Goal: Task Accomplishment & Management: Use online tool/utility

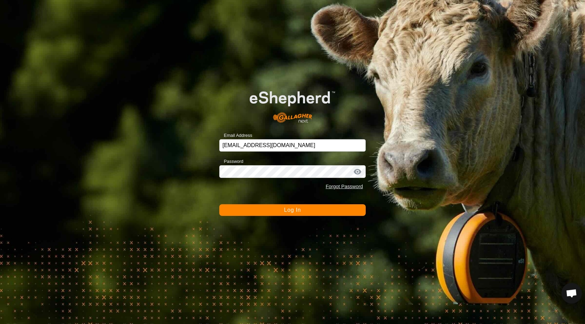
click at [289, 209] on span "Log In" at bounding box center [292, 210] width 17 height 6
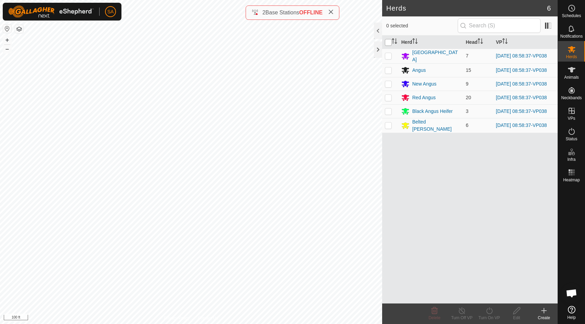
click at [387, 40] on input "checkbox" at bounding box center [388, 42] width 7 height 7
checkbox input "true"
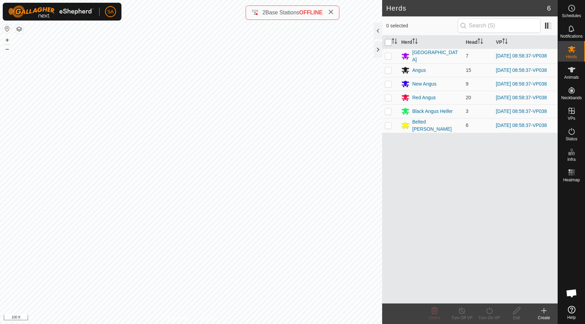
checkbox input "true"
click at [490, 311] on icon at bounding box center [489, 310] width 9 height 8
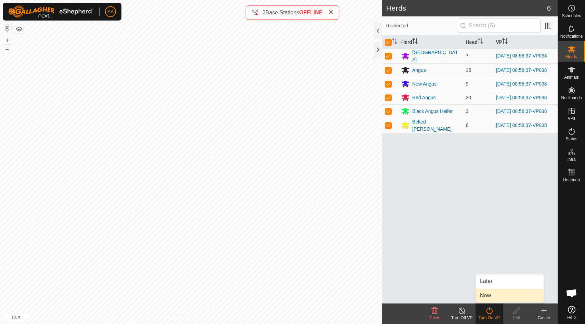
click at [492, 295] on link "Now" at bounding box center [510, 296] width 68 height 14
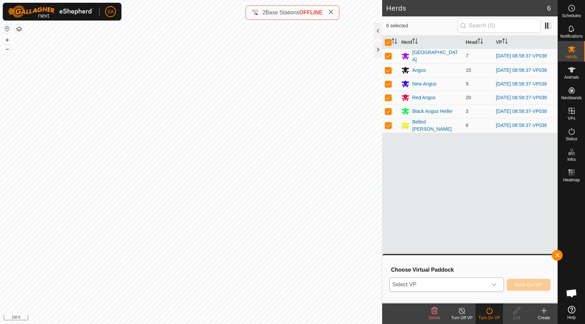
click at [494, 284] on icon "dropdown trigger" at bounding box center [493, 284] width 5 height 5
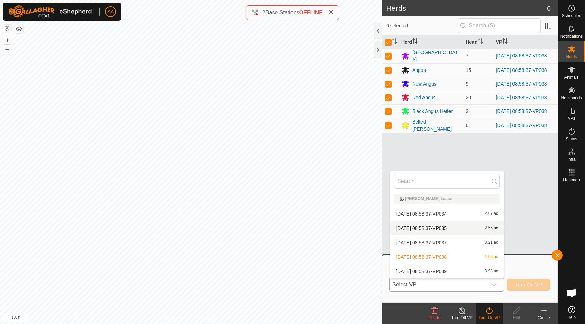
click at [461, 228] on li "[DATE] 08:58:37-VP035 2.55 ac" at bounding box center [447, 228] width 114 height 14
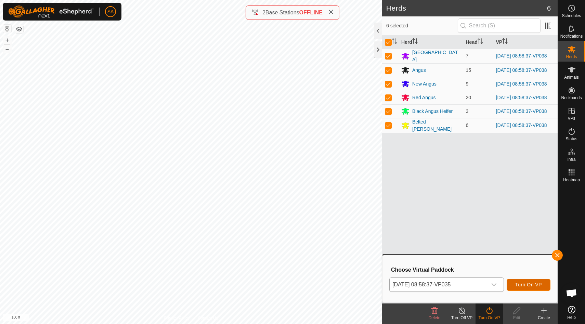
click at [528, 284] on span "Turn On VP" at bounding box center [528, 284] width 27 height 5
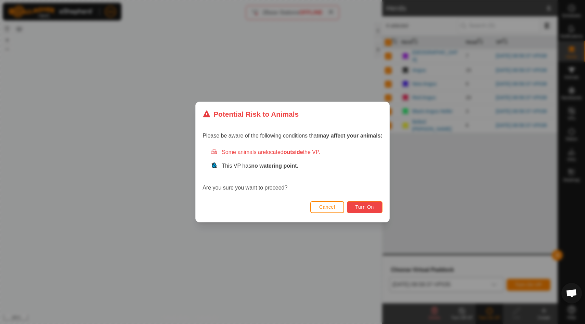
click at [368, 206] on span "Turn On" at bounding box center [364, 206] width 18 height 5
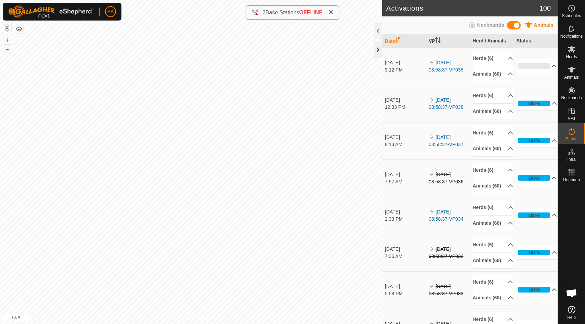
click at [379, 48] on div at bounding box center [378, 49] width 8 height 16
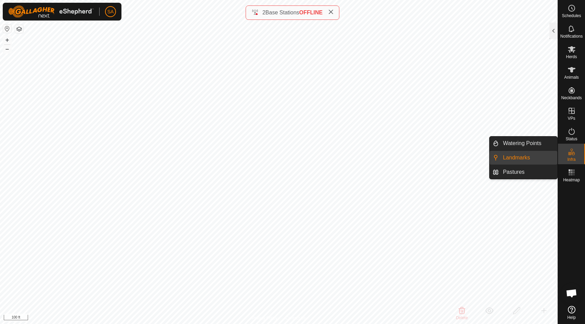
click at [537, 157] on link "Landmarks" at bounding box center [528, 158] width 58 height 14
click at [519, 157] on link "Landmarks" at bounding box center [528, 158] width 58 height 14
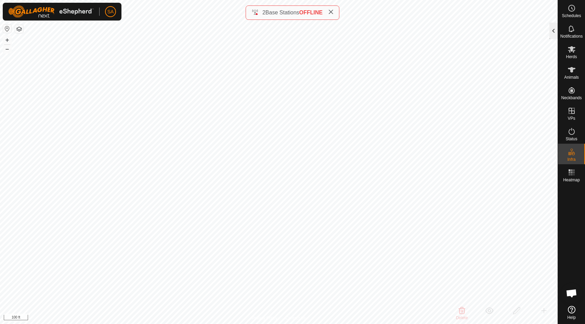
click at [555, 29] on div at bounding box center [553, 31] width 8 height 16
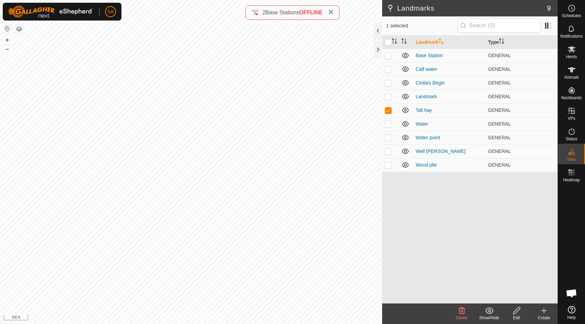
click at [459, 310] on icon at bounding box center [462, 310] width 6 height 7
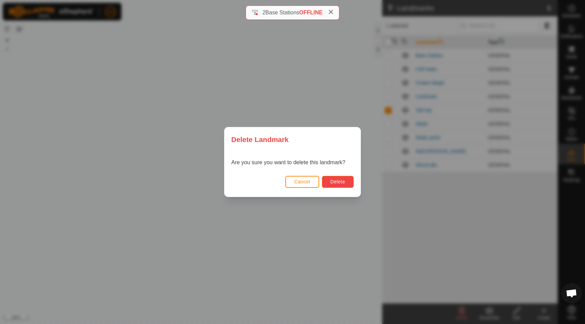
click at [341, 182] on span "Delete" at bounding box center [337, 181] width 15 height 5
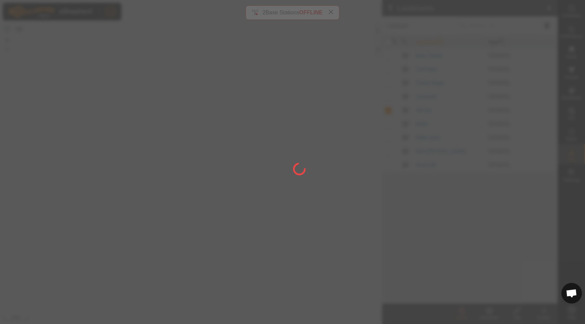
checkbox input "false"
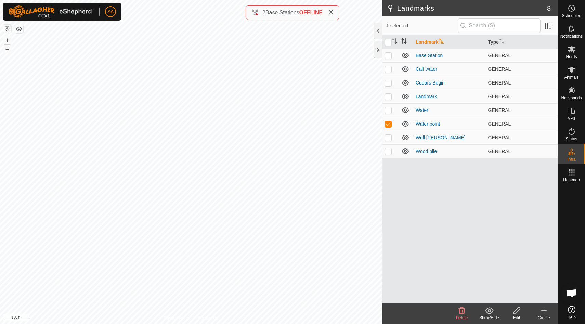
click at [464, 312] on icon at bounding box center [461, 310] width 8 height 8
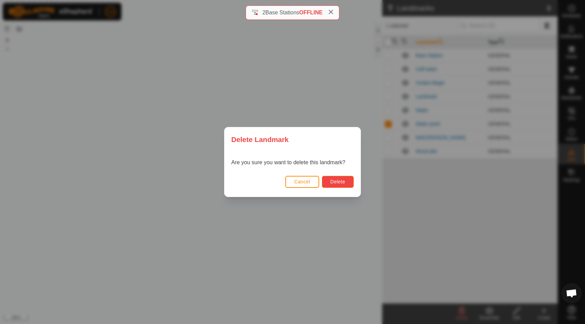
click at [343, 181] on span "Delete" at bounding box center [337, 181] width 15 height 5
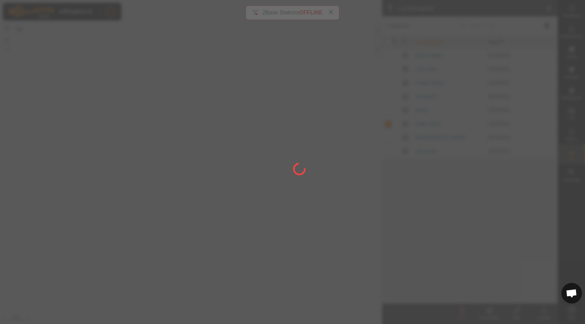
checkbox input "false"
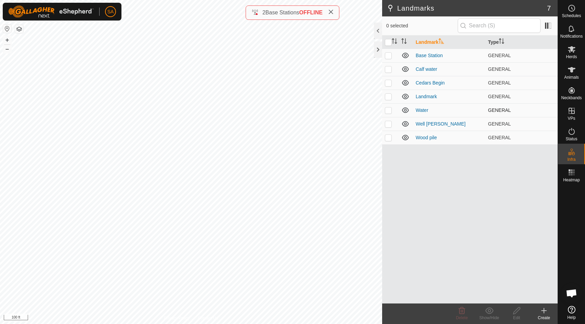
click at [389, 110] on p-checkbox at bounding box center [388, 109] width 7 height 5
checkbox input "false"
click at [387, 124] on p-checkbox at bounding box center [388, 123] width 7 height 5
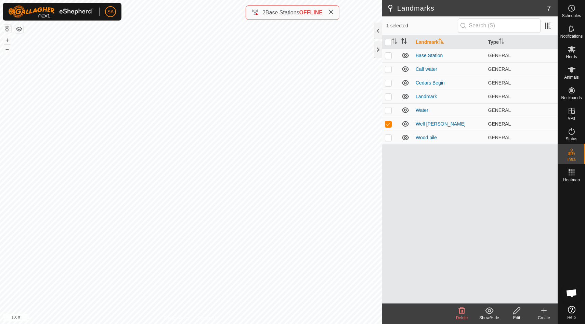
checkbox input "false"
click at [387, 56] on p-checkbox at bounding box center [388, 55] width 7 height 5
click at [387, 55] on p-checkbox at bounding box center [388, 55] width 7 height 5
checkbox input "false"
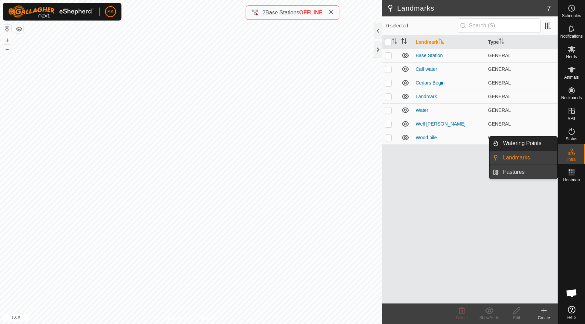
click at [523, 172] on link "Pastures" at bounding box center [528, 172] width 58 height 14
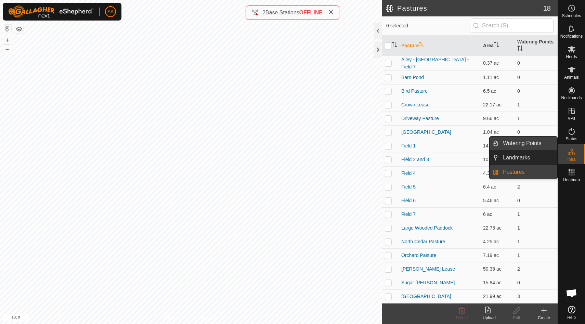
click at [532, 143] on link "Watering Points" at bounding box center [528, 143] width 58 height 14
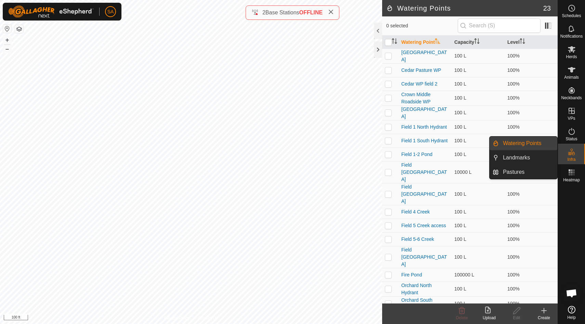
click at [574, 158] on span "Infra" at bounding box center [571, 159] width 8 height 4
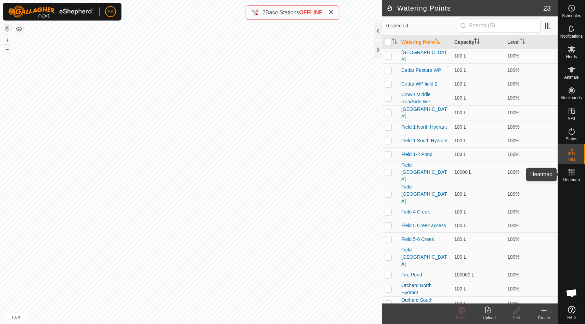
click at [572, 173] on rect at bounding box center [571, 172] width 2 height 2
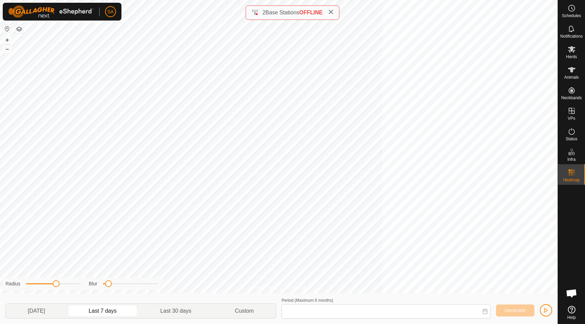
type input "[DATE] - [DATE]"
drag, startPoint x: 55, startPoint y: 284, endPoint x: 80, endPoint y: 286, distance: 24.7
click at [80, 285] on span at bounding box center [79, 283] width 7 height 7
click at [169, 290] on div "Privacy Policy Contact Us [GEOGRAPHIC_DATA] + – ⇧ i 100 ft Radius Blur [DATE] L…" at bounding box center [278, 162] width 557 height 324
